Goal: Book appointment/travel/reservation

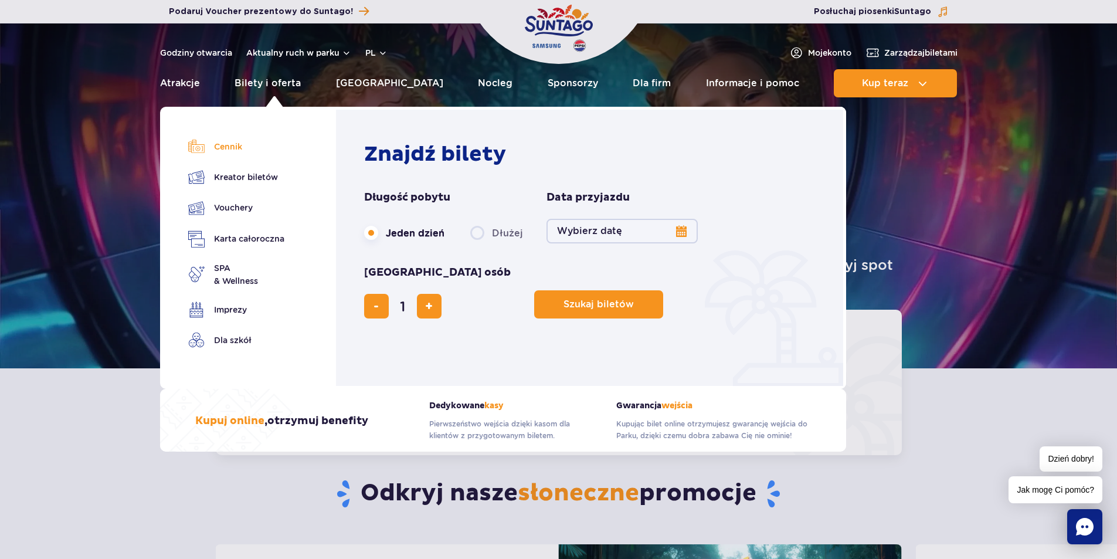
click at [230, 147] on link "Cennik" at bounding box center [236, 146] width 96 height 16
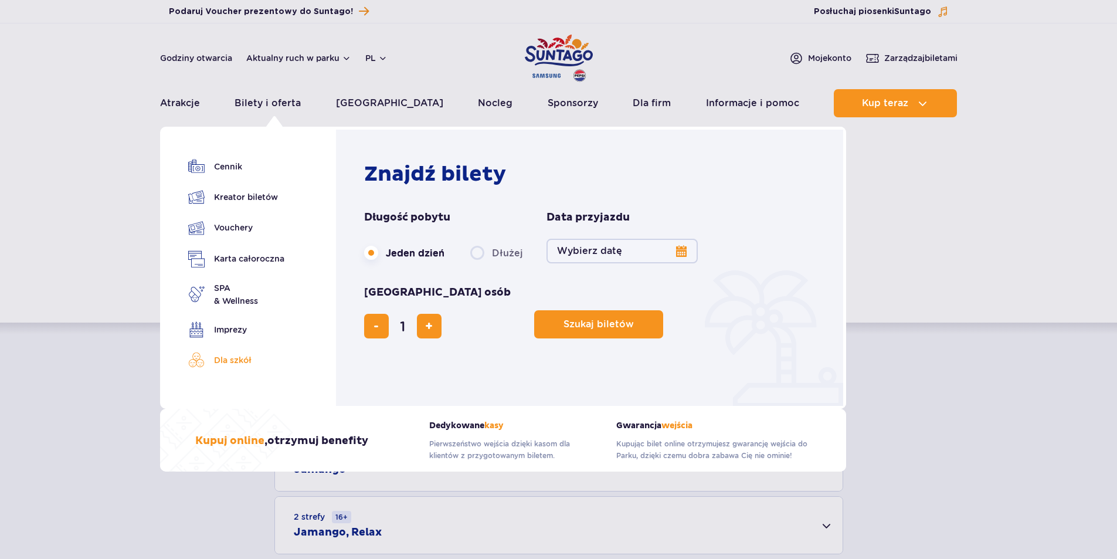
click at [219, 360] on link "Dla szkół" at bounding box center [236, 360] width 96 height 16
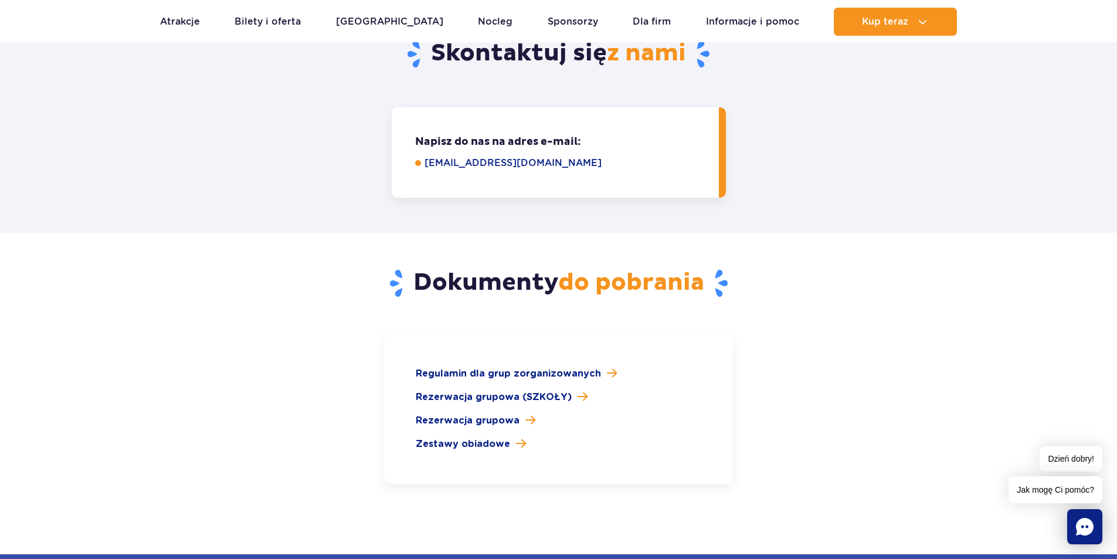
scroll to position [1584, 0]
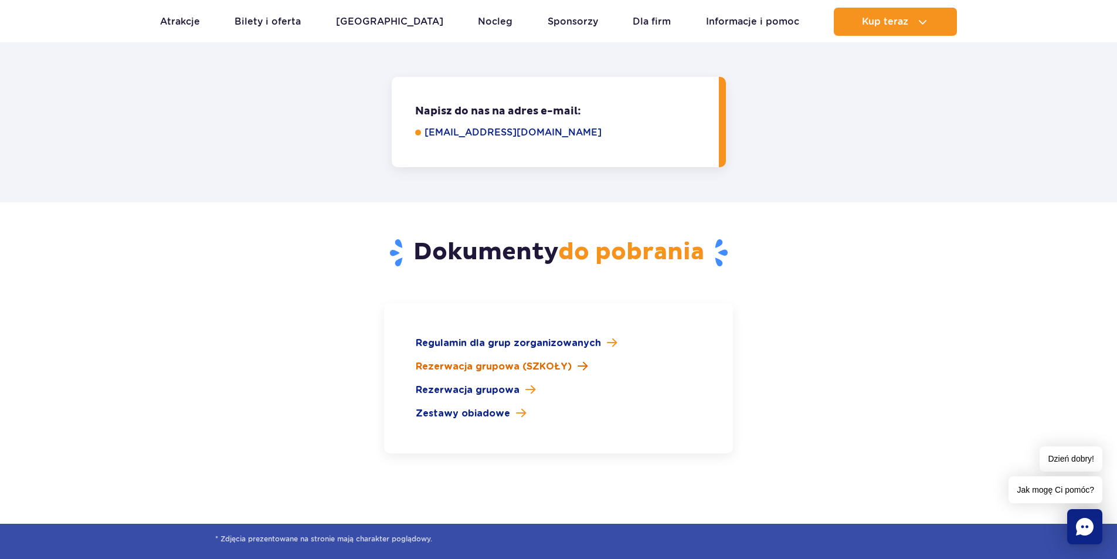
click at [497, 360] on span "Rezerwacja grupowa (SZKOŁY)" at bounding box center [494, 367] width 156 height 14
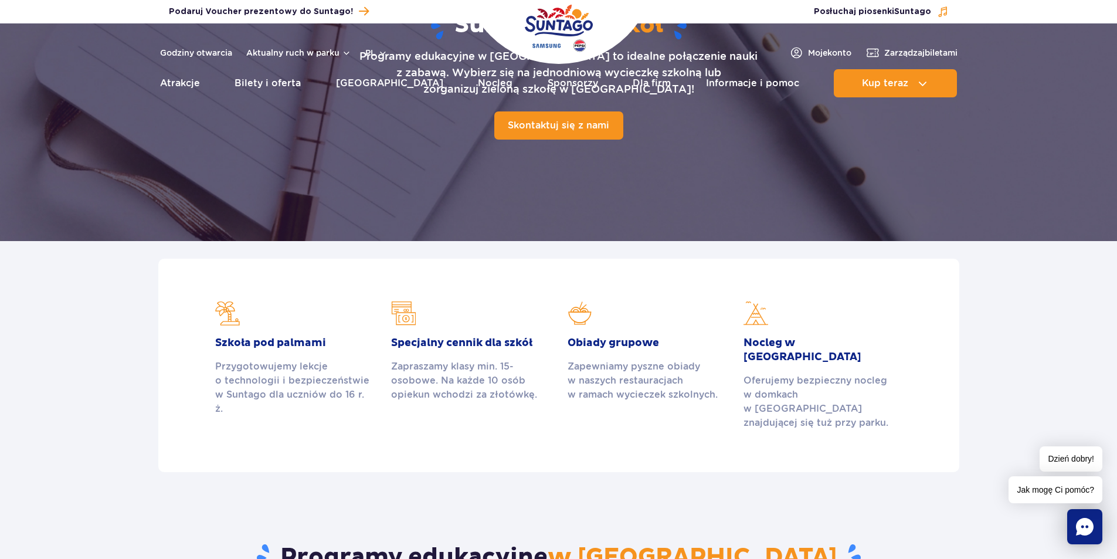
scroll to position [0, 0]
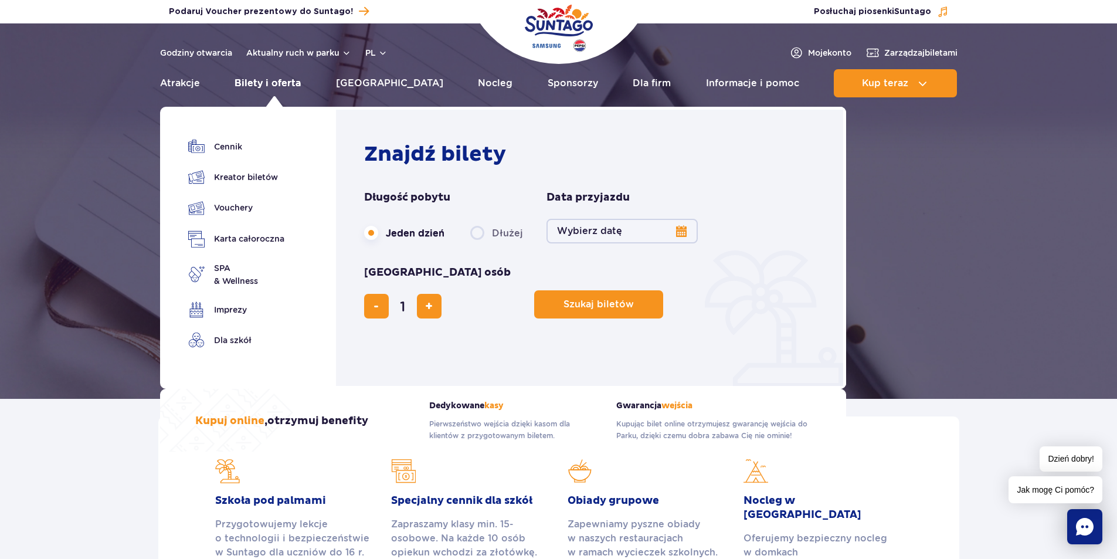
click at [263, 83] on link "Bilety i oferta" at bounding box center [268, 83] width 66 height 28
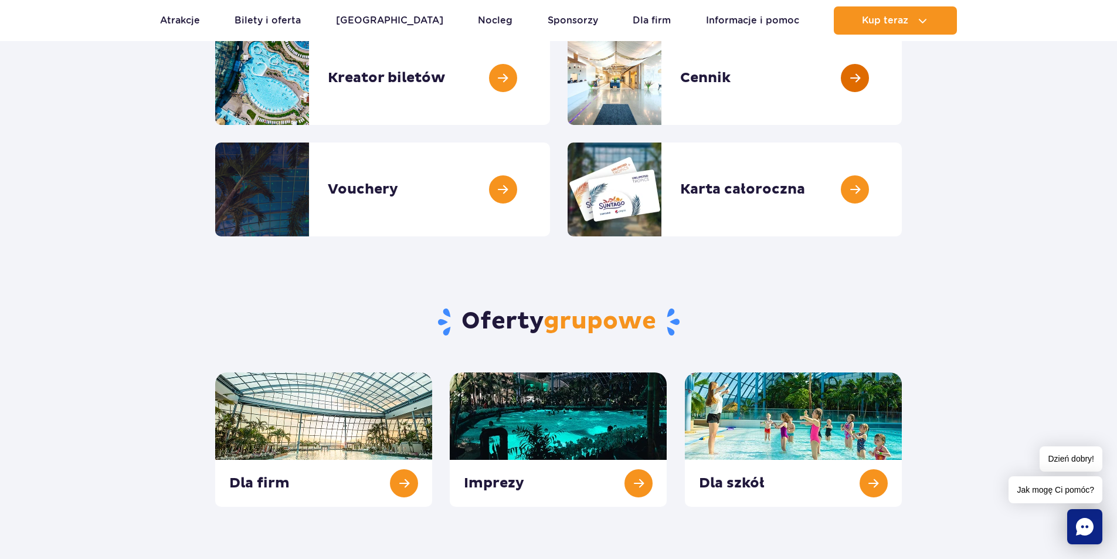
scroll to position [352, 0]
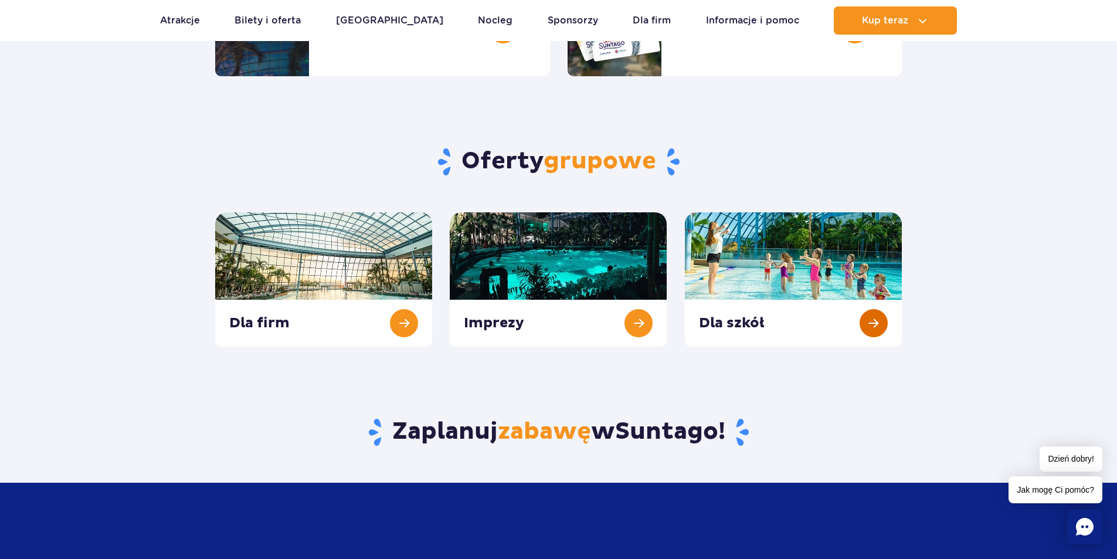
click at [874, 321] on link at bounding box center [793, 279] width 217 height 134
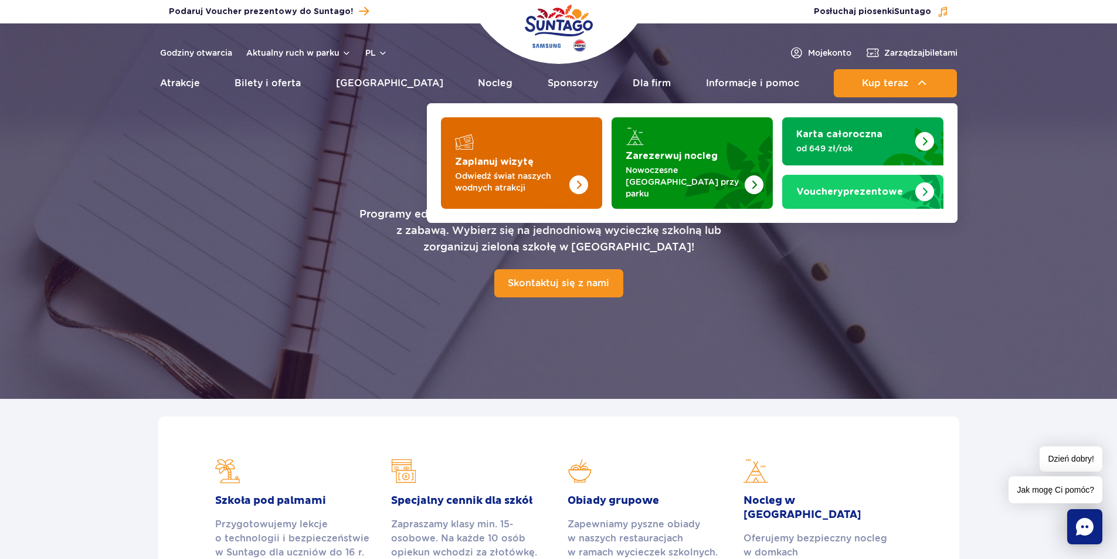
click at [524, 157] on strong "Zaplanuj wizytę" at bounding box center [494, 161] width 79 height 9
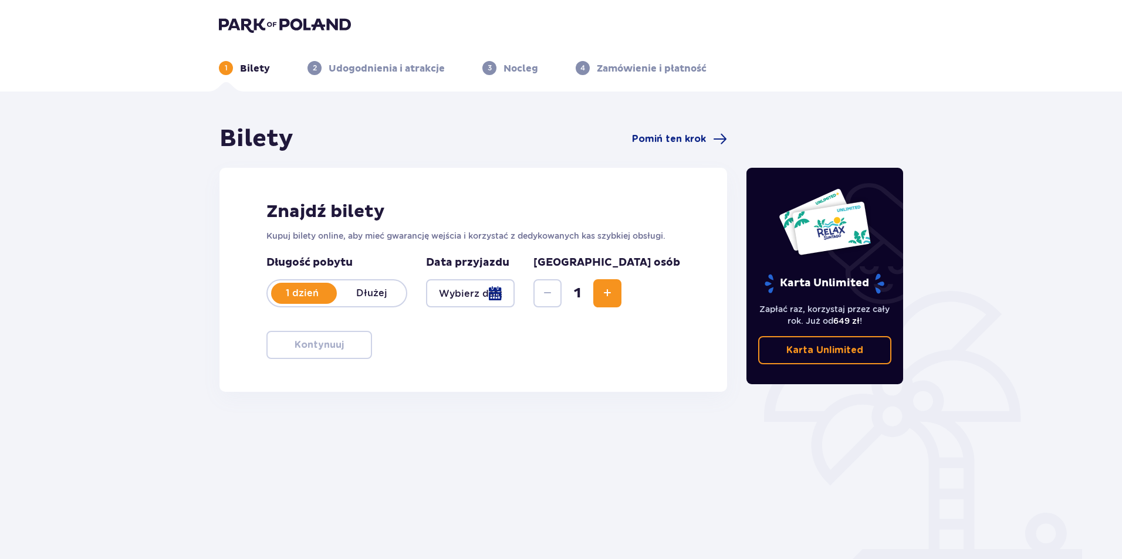
click at [496, 294] on div at bounding box center [470, 293] width 89 height 28
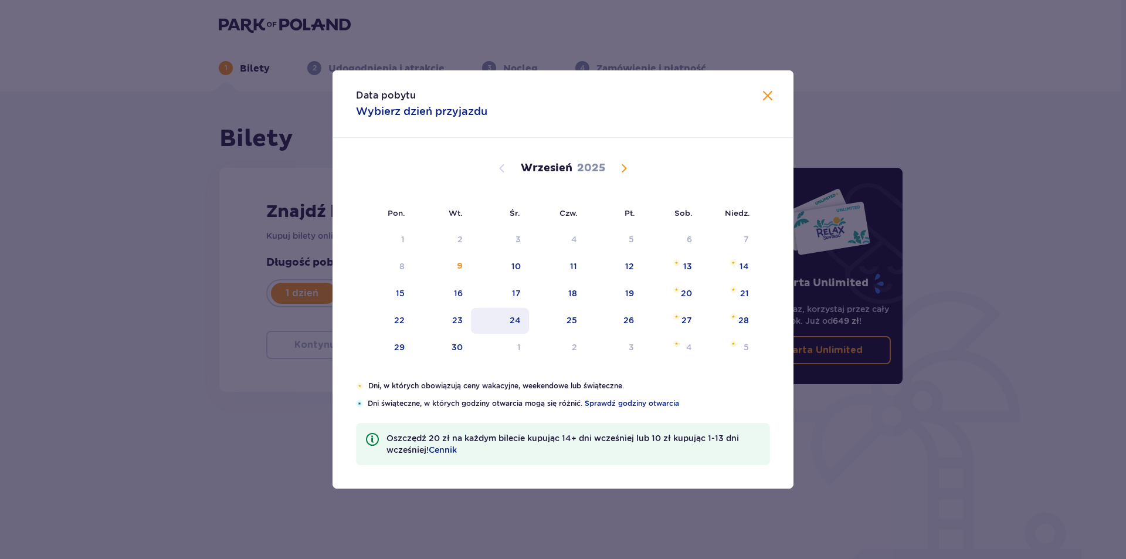
click at [510, 315] on div "24" at bounding box center [515, 320] width 11 height 12
type input "[DATE]"
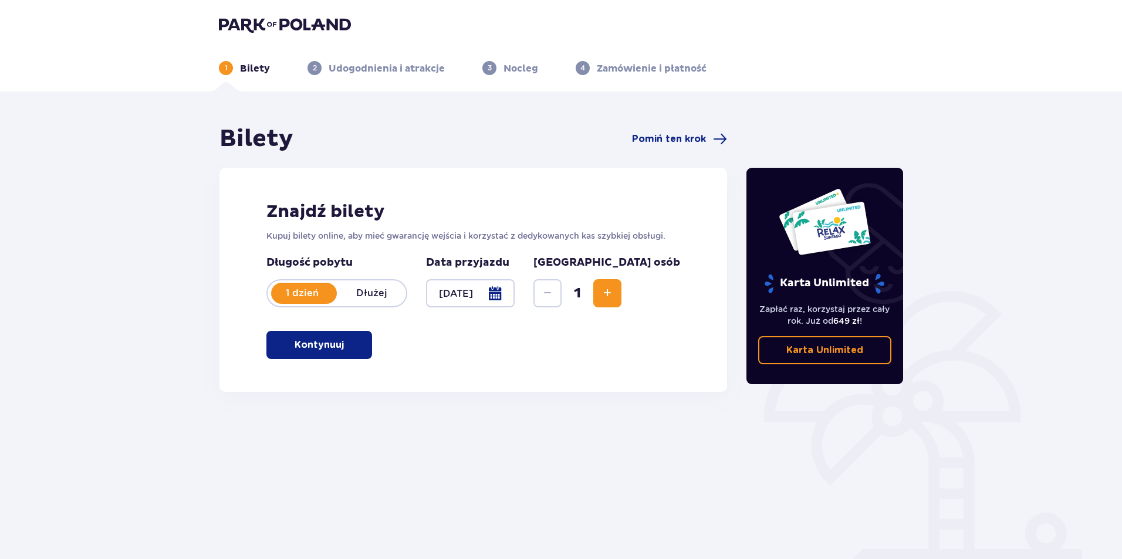
click at [321, 343] on p "Kontynuuj" at bounding box center [318, 344] width 49 height 13
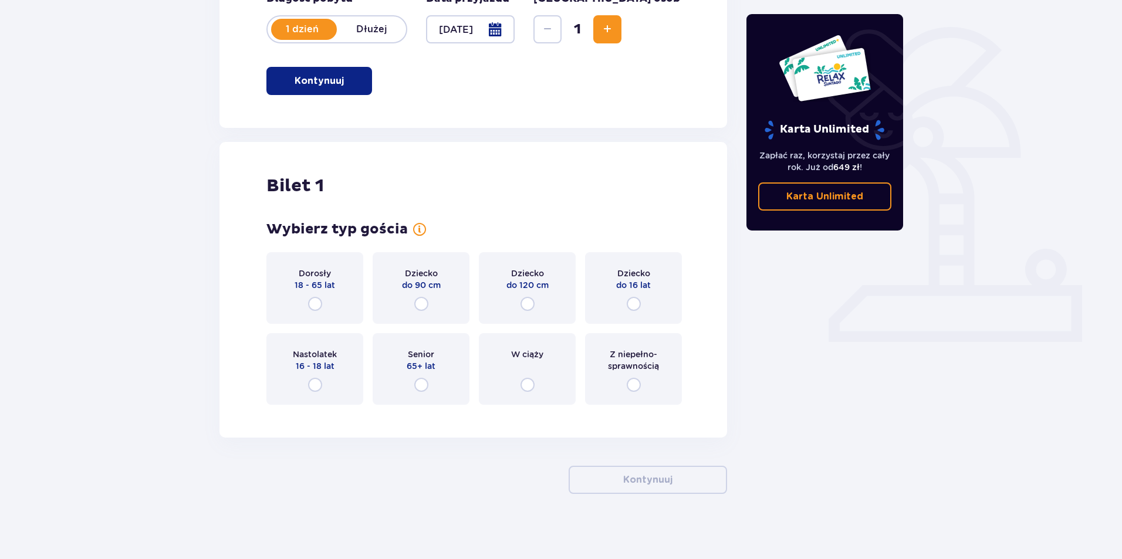
scroll to position [269, 0]
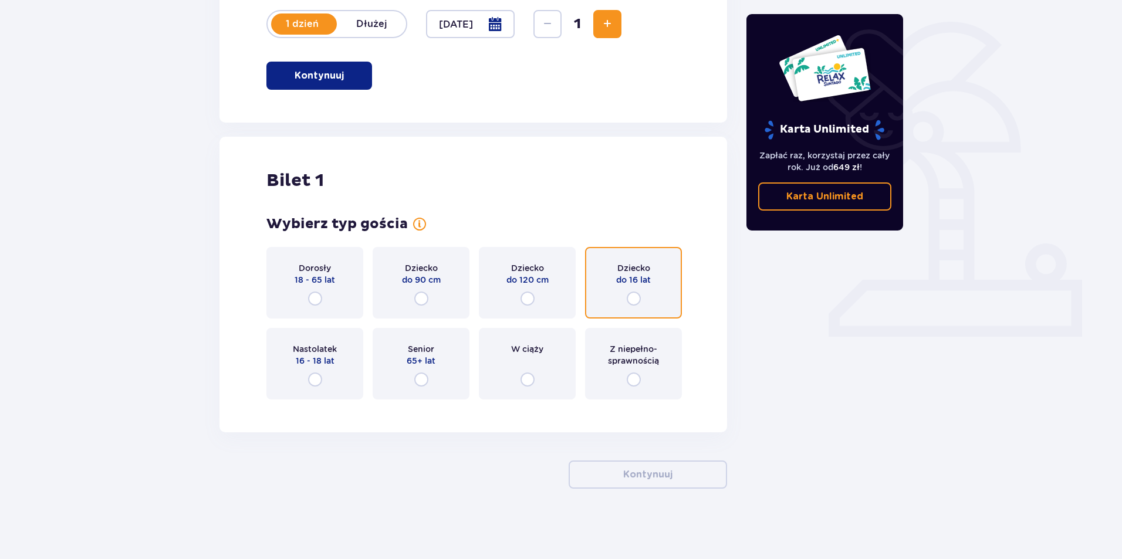
click at [629, 293] on input "radio" at bounding box center [634, 299] width 14 height 14
radio input "true"
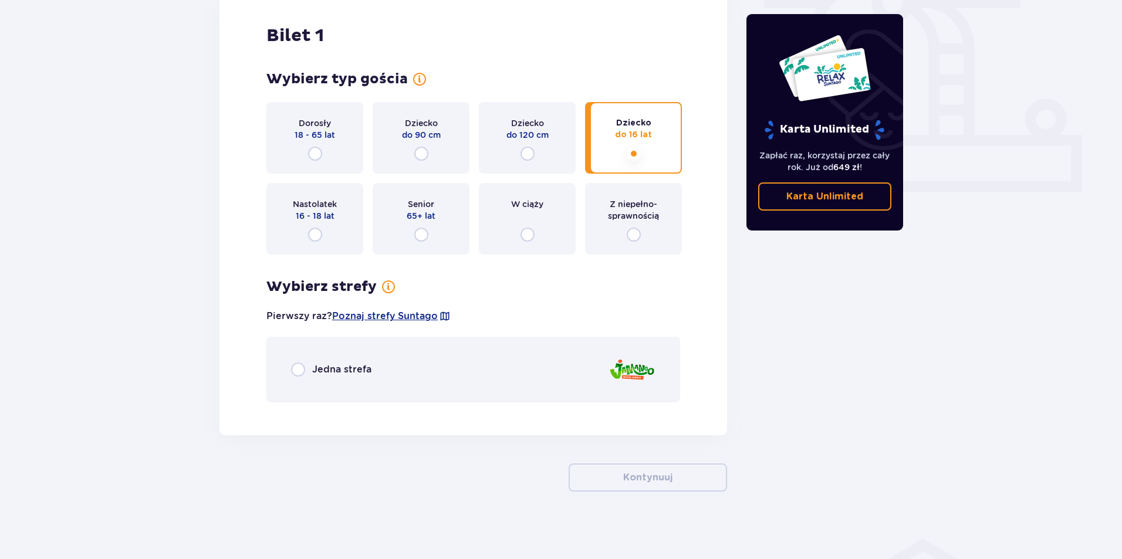
scroll to position [417, 0]
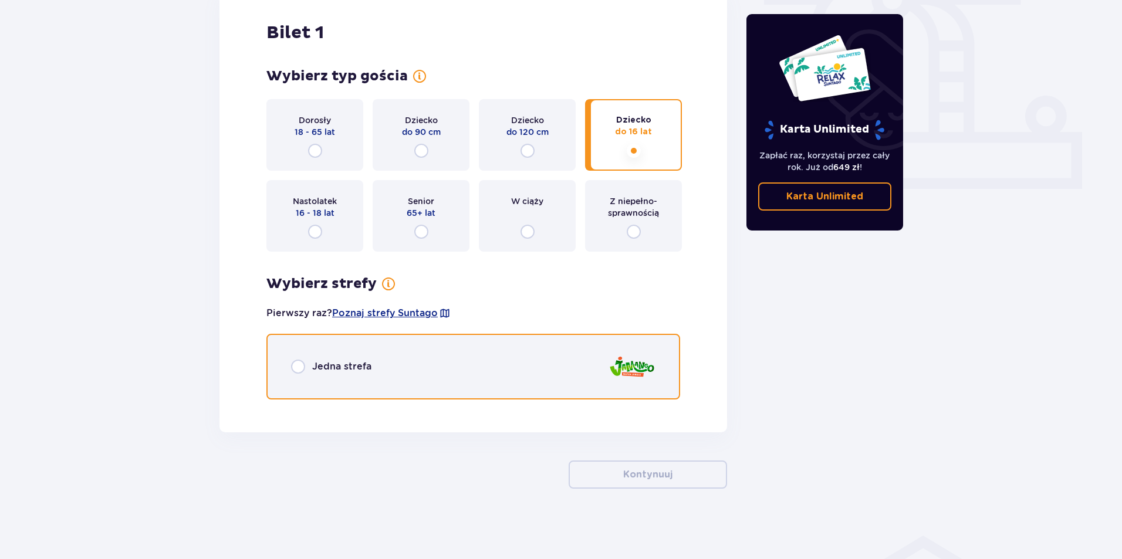
click at [294, 367] on input "radio" at bounding box center [298, 367] width 14 height 14
radio input "true"
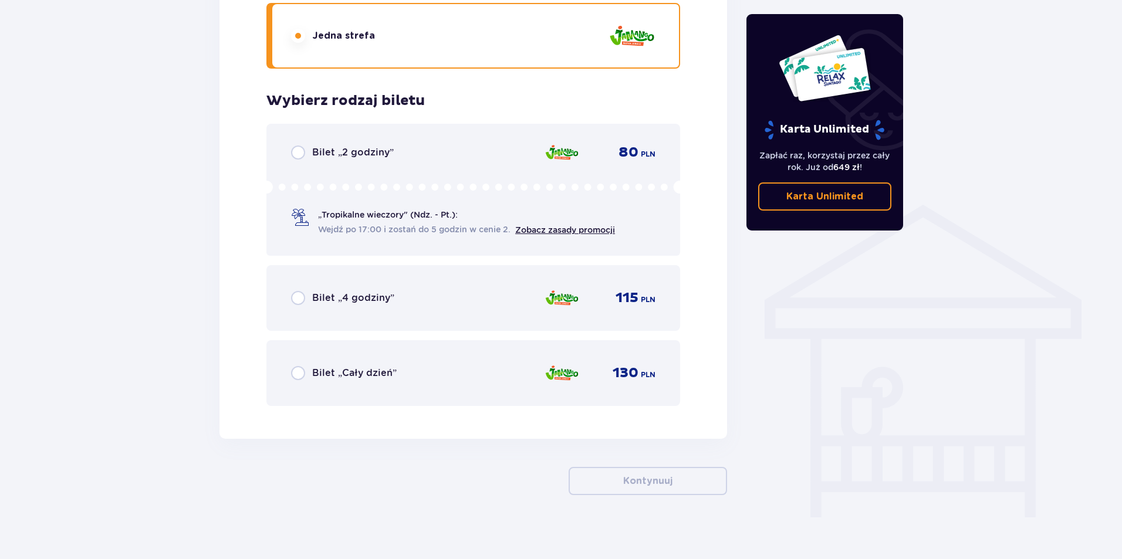
scroll to position [754, 0]
